Goal: Task Accomplishment & Management: Manage account settings

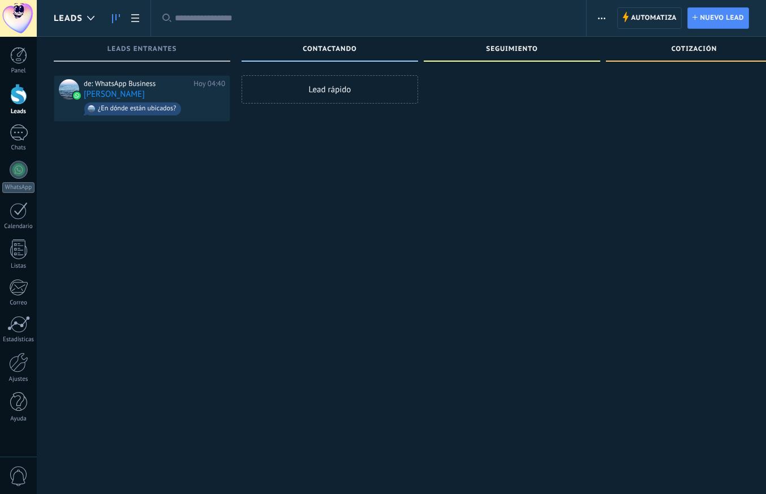
click at [19, 23] on div at bounding box center [18, 18] width 37 height 37
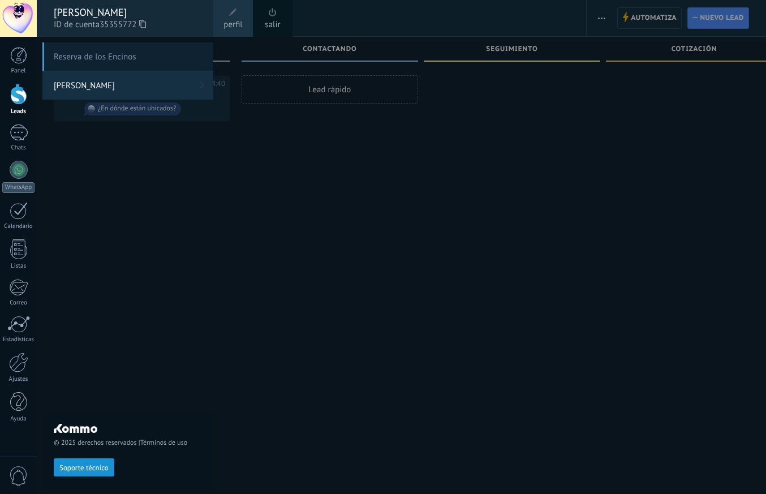
click at [101, 58] on span "Reserva de los Encinos" at bounding box center [127, 56] width 171 height 28
click at [128, 188] on div "Reserva de los Encinos [PERSON_NAME]" at bounding box center [127, 270] width 171 height 457
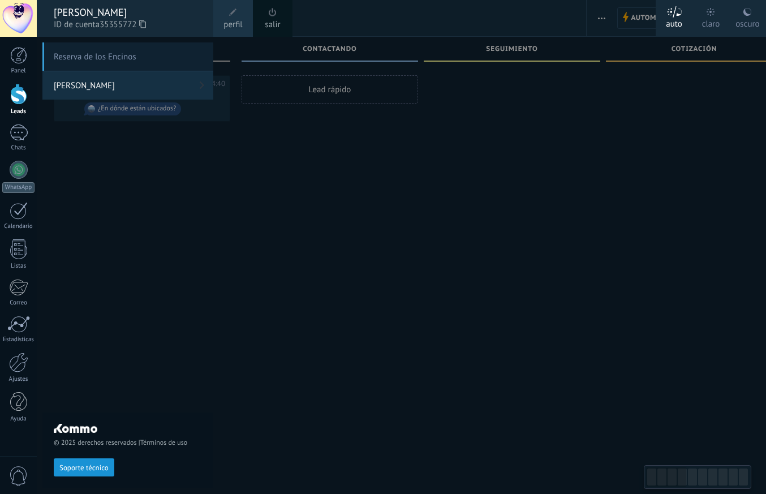
click at [27, 23] on div at bounding box center [18, 18] width 37 height 37
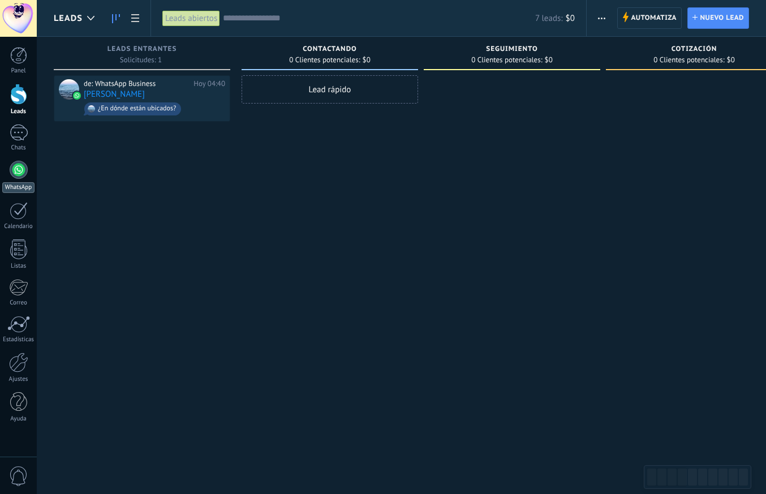
click at [22, 168] on div at bounding box center [19, 170] width 18 height 18
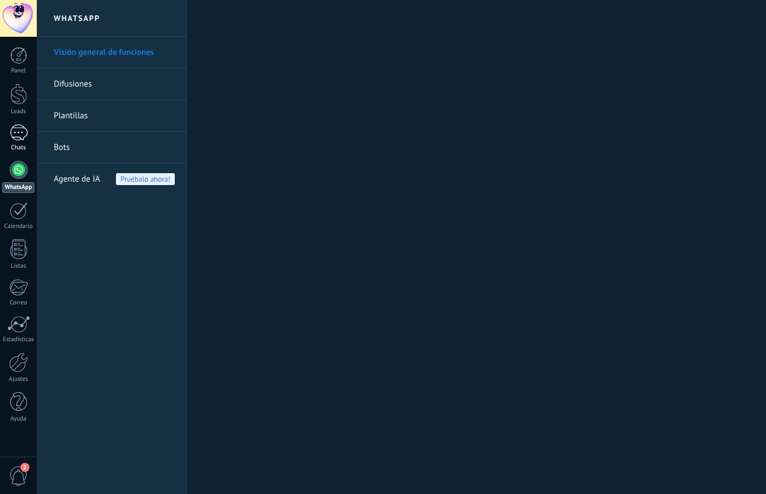
click at [18, 136] on div at bounding box center [19, 132] width 18 height 16
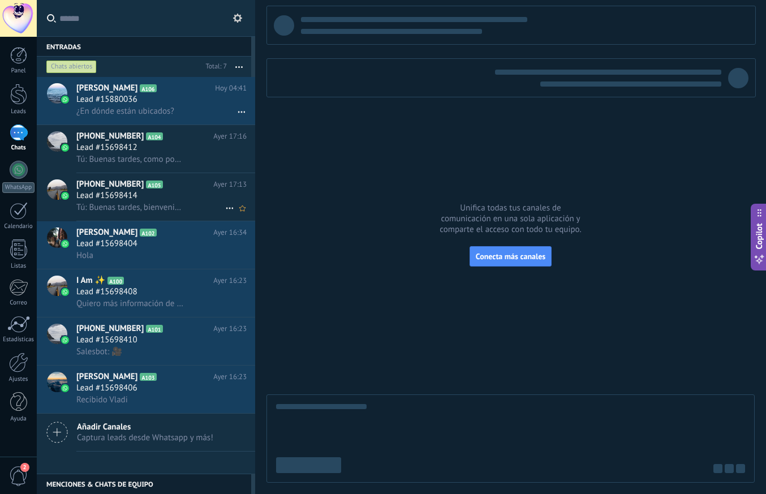
click at [151, 204] on span "Tú: Buenas tardes, bienvenido a Reserva de los Encinos, ¿Como puedo ayudarte?" at bounding box center [130, 207] width 108 height 11
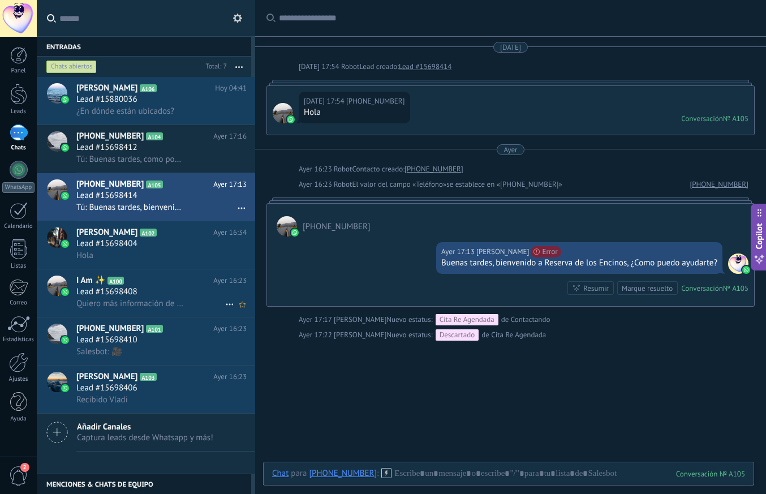
click at [141, 291] on h3 "Lead #15698408" at bounding box center [109, 291] width 67 height 11
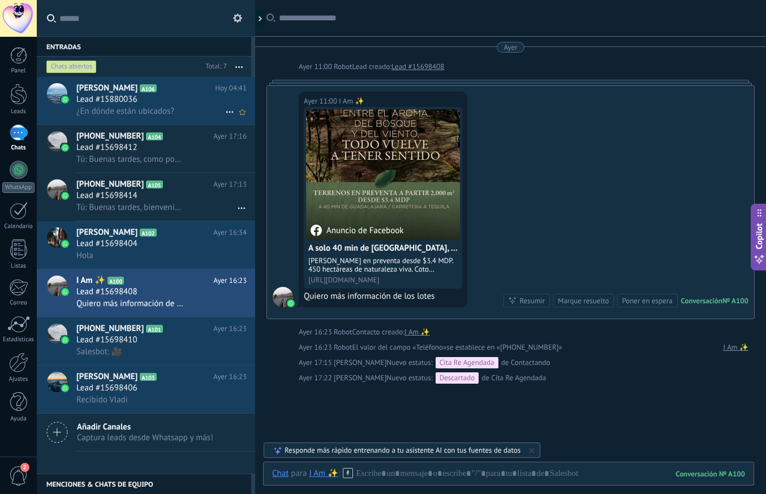
click at [154, 98] on div "Lead #15880036" at bounding box center [161, 99] width 170 height 11
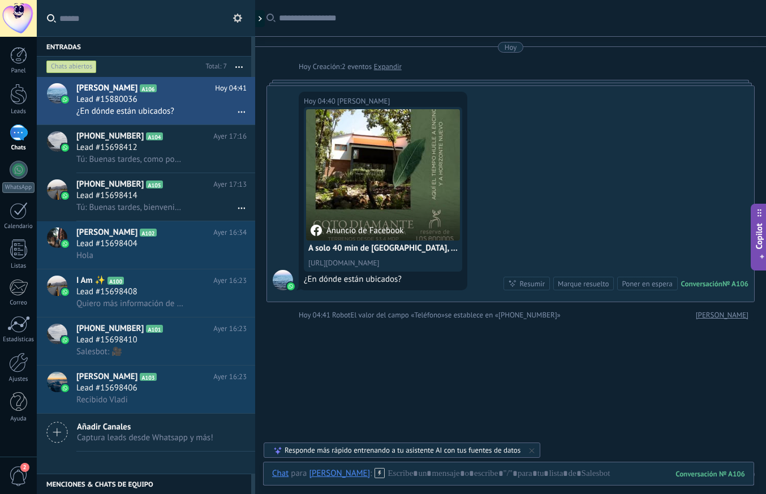
click at [25, 26] on div at bounding box center [18, 18] width 37 height 37
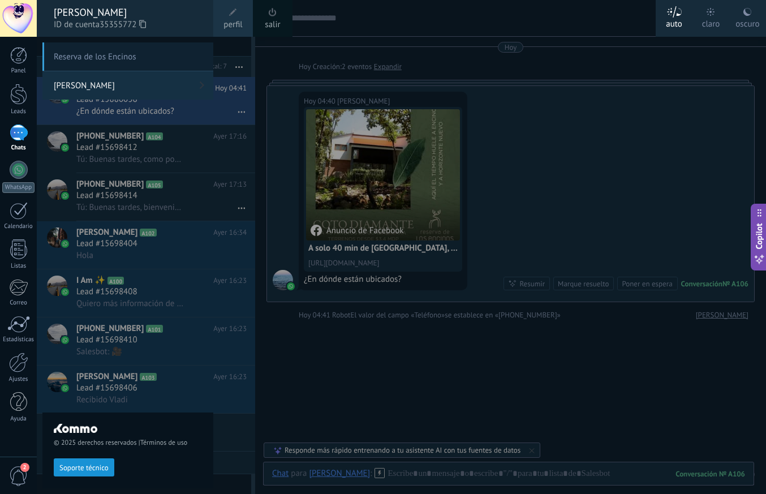
click at [101, 55] on span "Reserva de los Encinos" at bounding box center [127, 56] width 171 height 28
click at [101, 84] on link "[PERSON_NAME]" at bounding box center [127, 85] width 171 height 28
